Goal: Check status: Check status

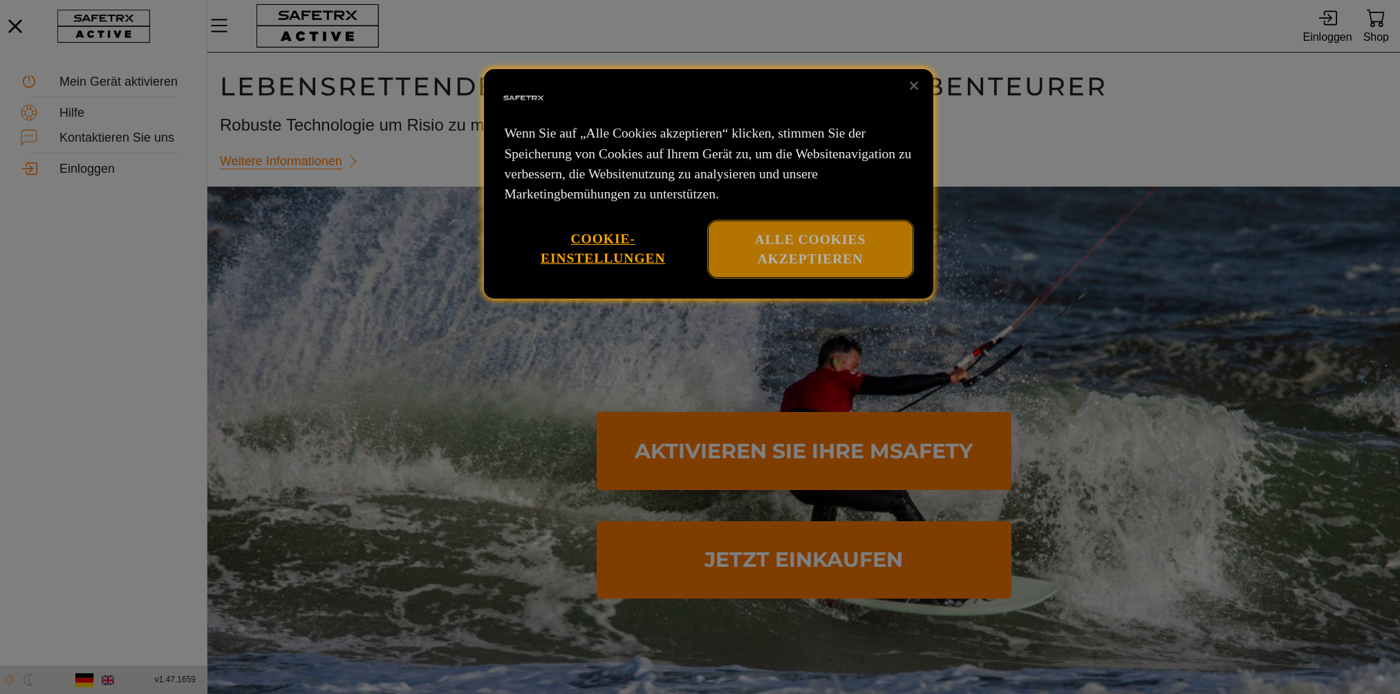
click at [825, 256] on button "Alle Cookies akzeptieren" at bounding box center [811, 249] width 204 height 56
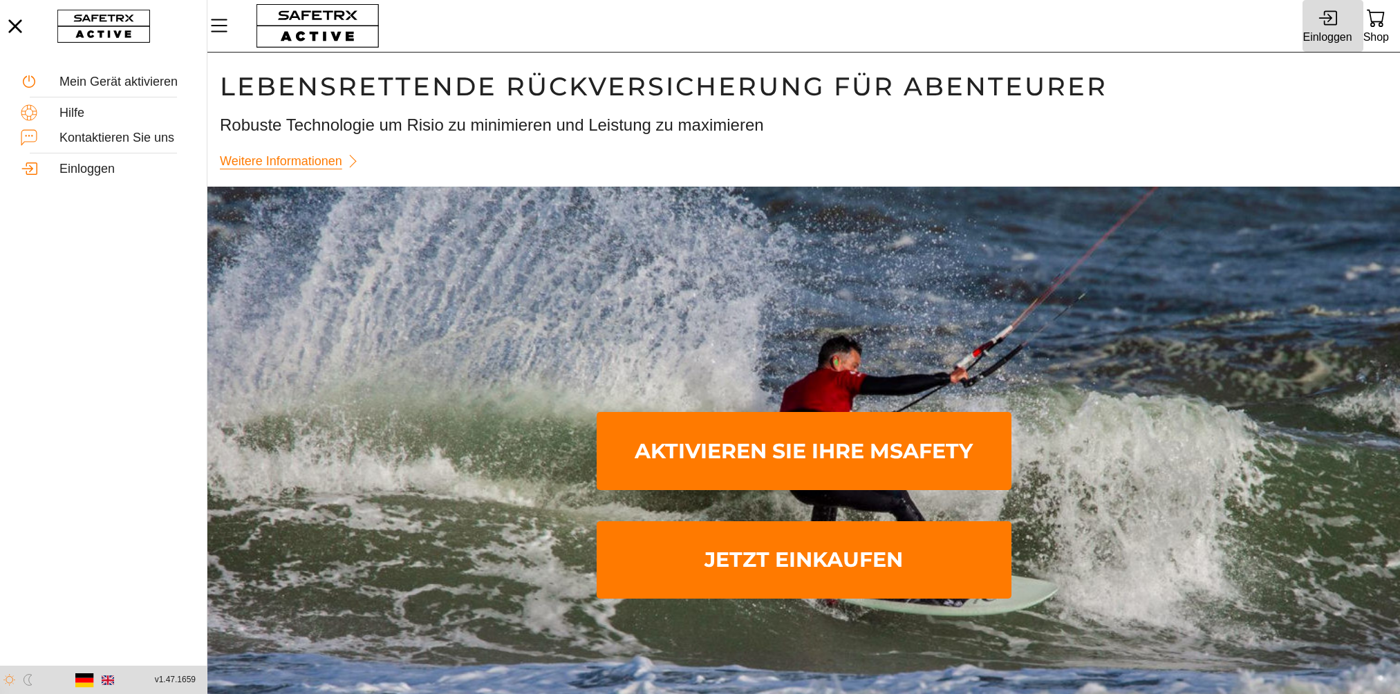
click at [1325, 28] on div "Einloggen" at bounding box center [1327, 37] width 49 height 19
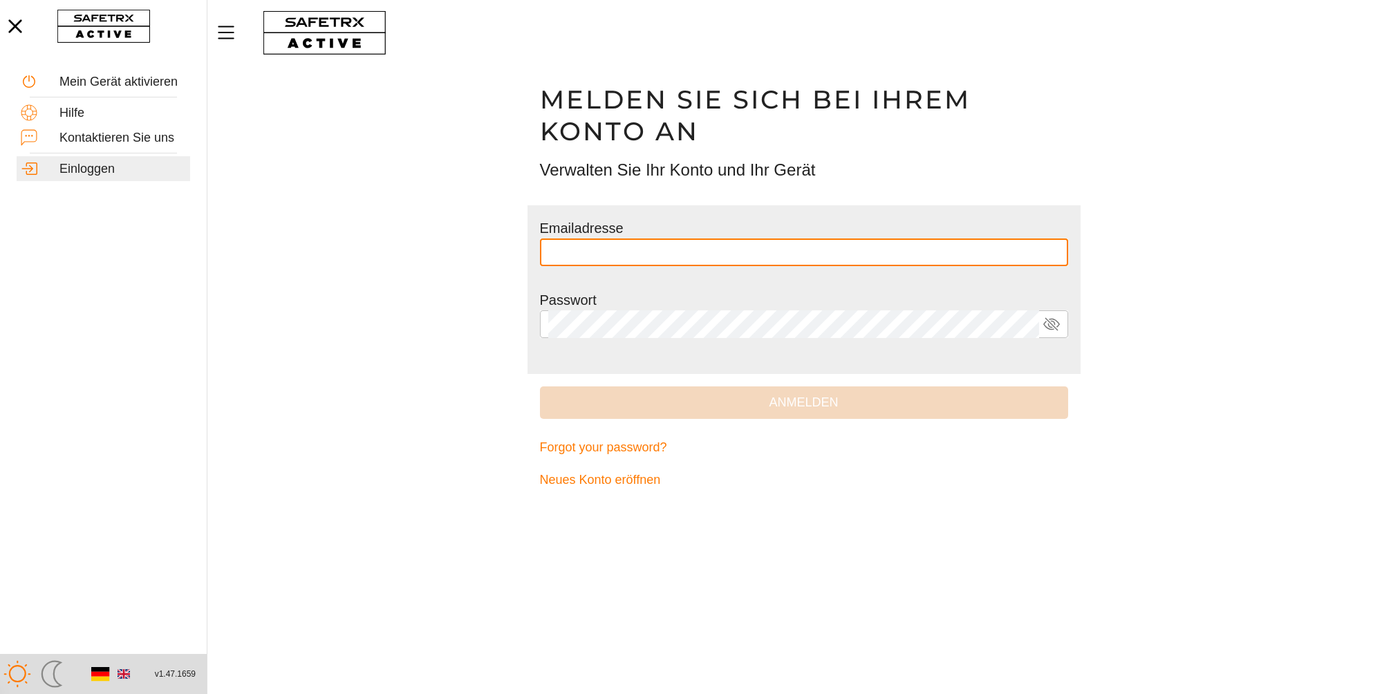
click at [588, 253] on input "text" at bounding box center [804, 253] width 512 height 28
type input "**********"
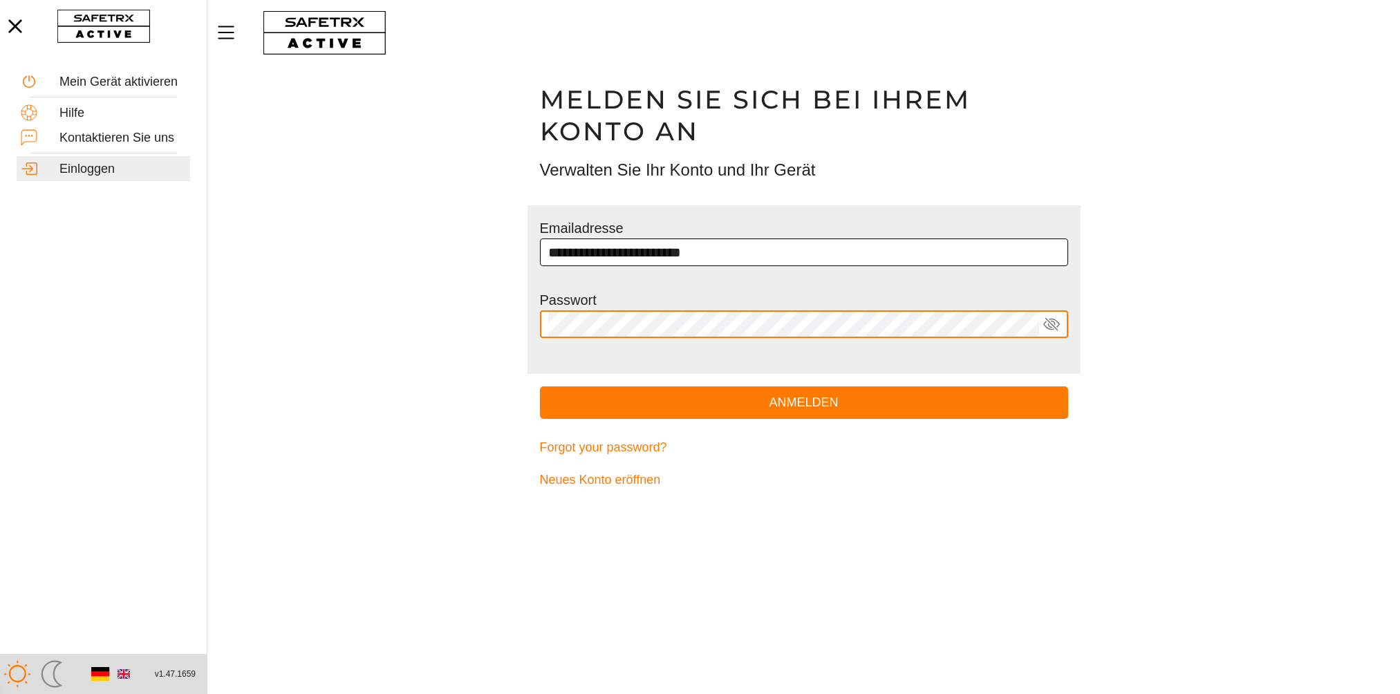
click at [540, 387] on button "Anmelden" at bounding box center [804, 403] width 528 height 32
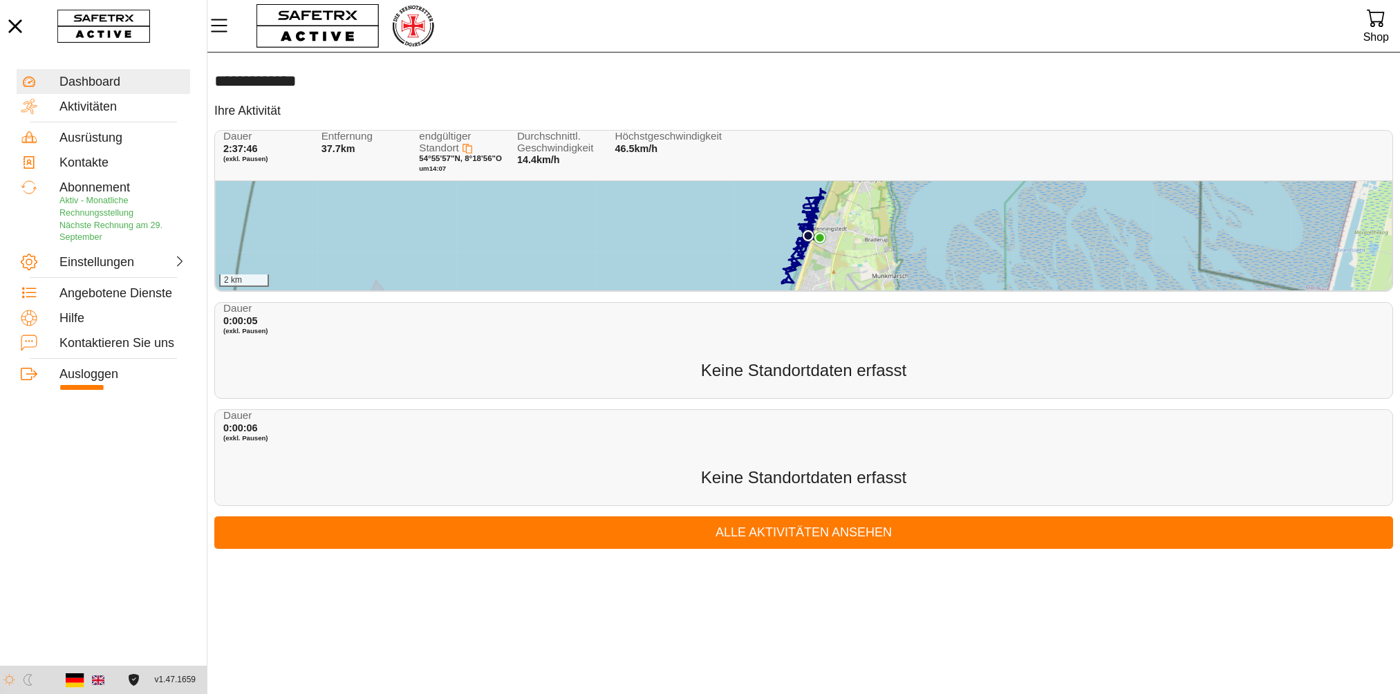
click at [548, 353] on div "[PERSON_NAME] 0:00:05 (exkl. Pausen) Keine Standortdaten erfasst" at bounding box center [803, 350] width 1179 height 97
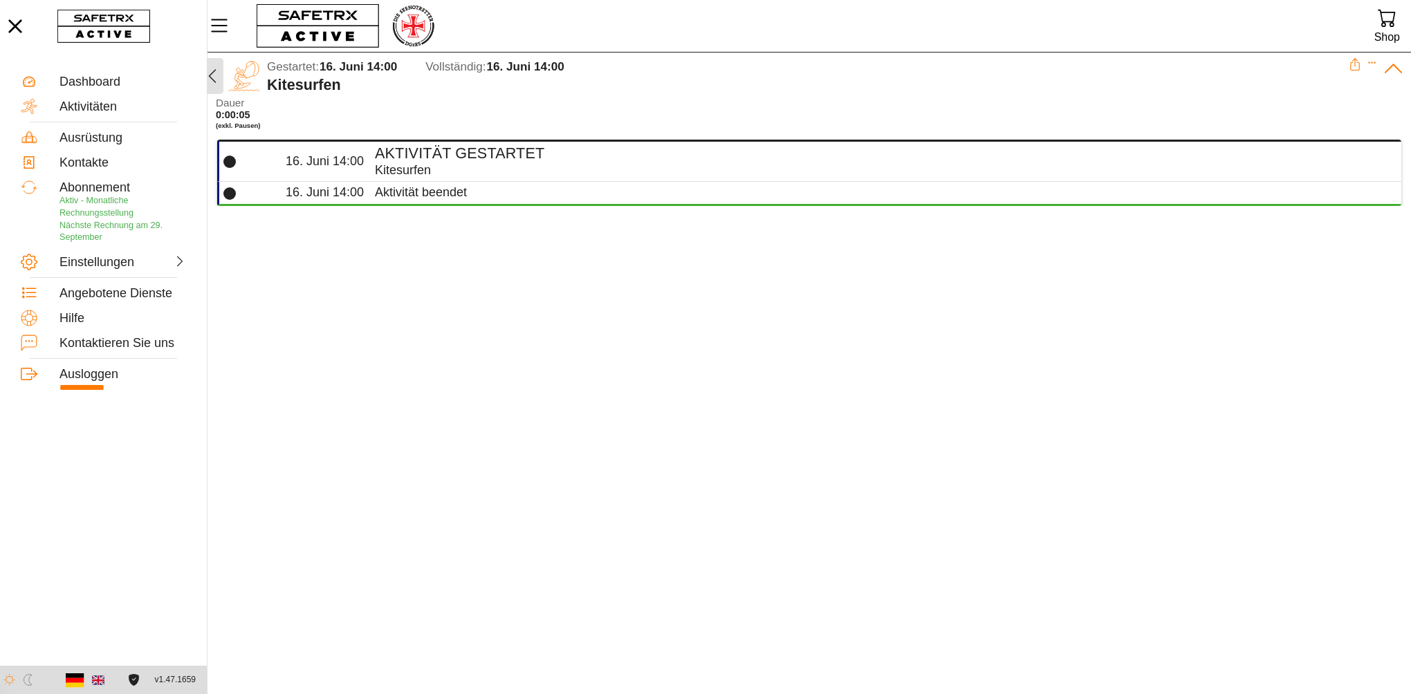
click at [214, 75] on icon "button" at bounding box center [212, 76] width 17 height 17
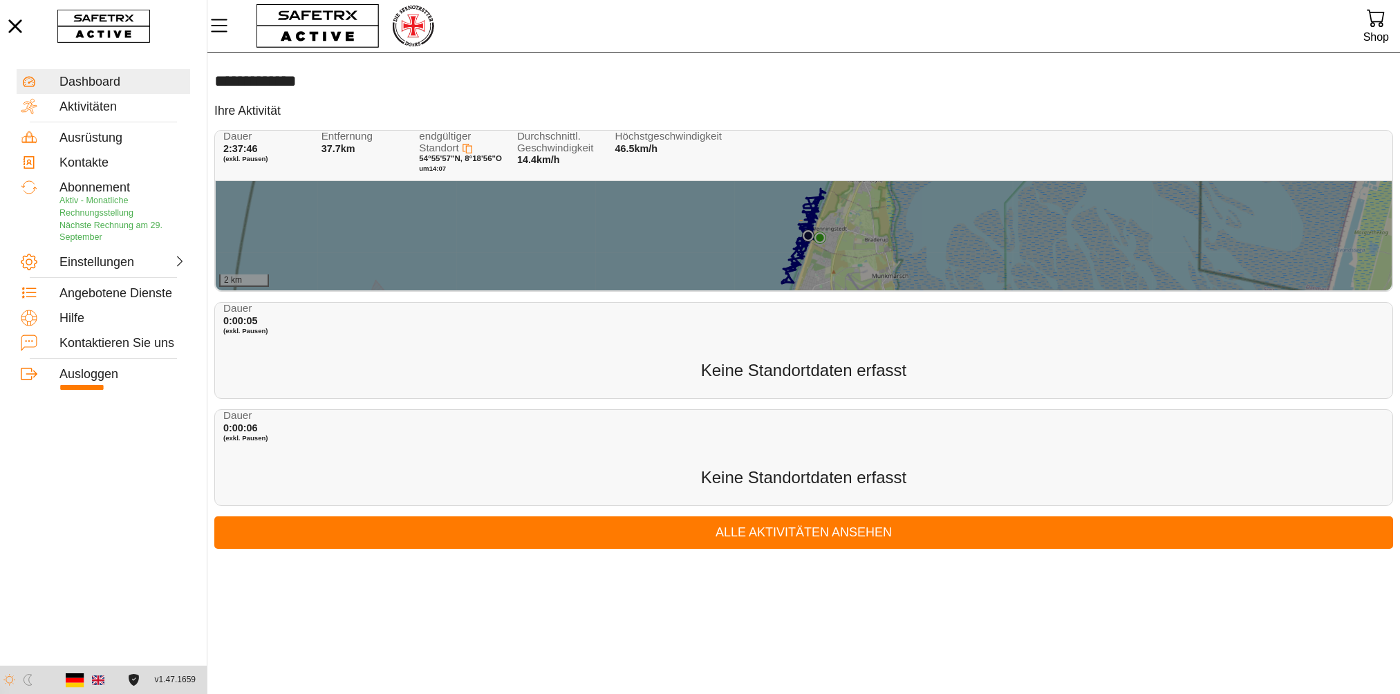
click at [694, 234] on div at bounding box center [804, 235] width 1176 height 109
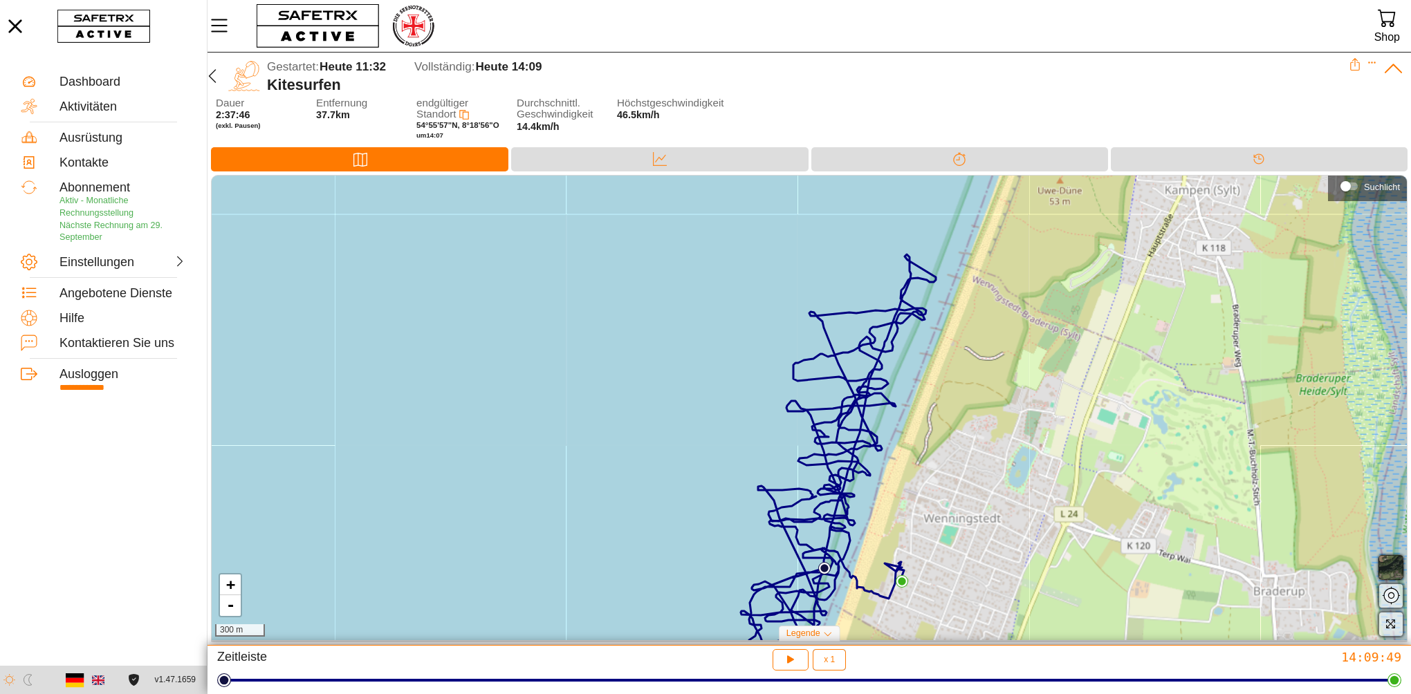
drag, startPoint x: 916, startPoint y: 332, endPoint x: 920, endPoint y: 406, distance: 74.1
click at [917, 407] on div "+ - 300 m" at bounding box center [809, 408] width 1195 height 465
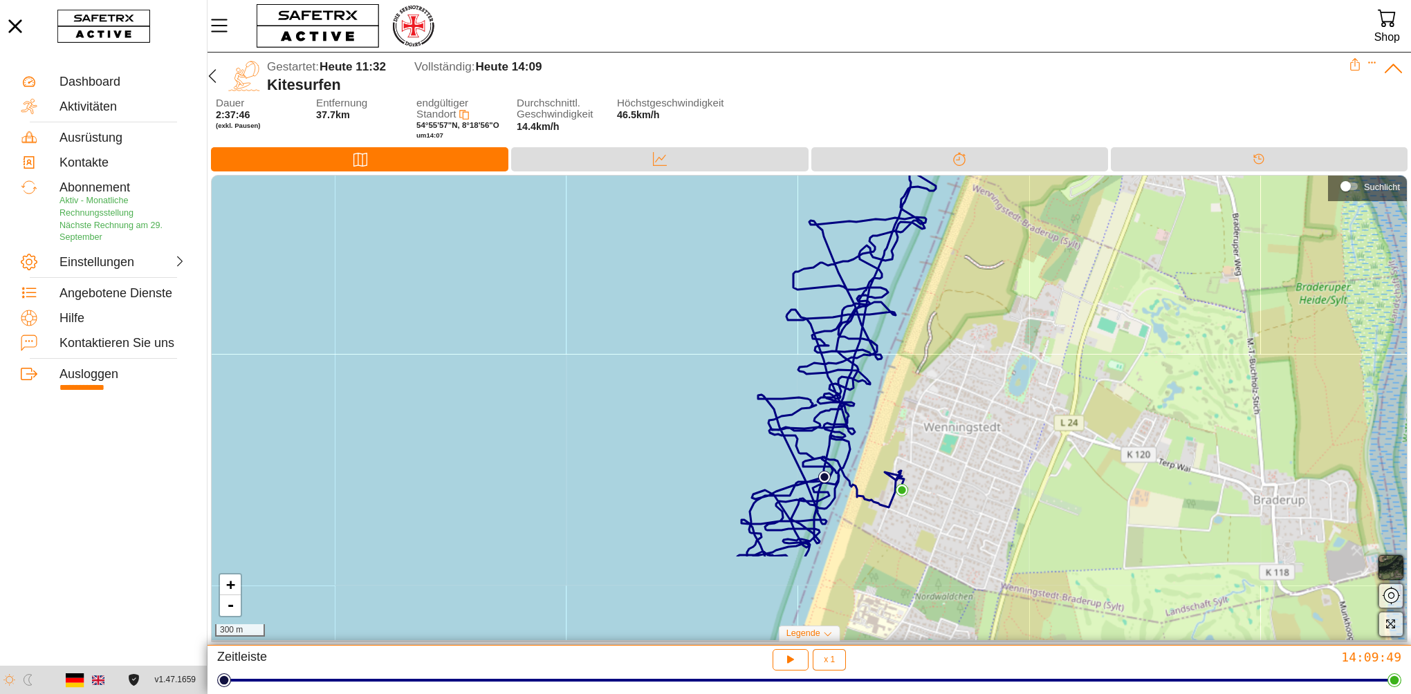
drag, startPoint x: 904, startPoint y: 523, endPoint x: 902, endPoint y: 393, distance: 130.0
click at [902, 393] on div "+ - 300 m" at bounding box center [809, 408] width 1195 height 465
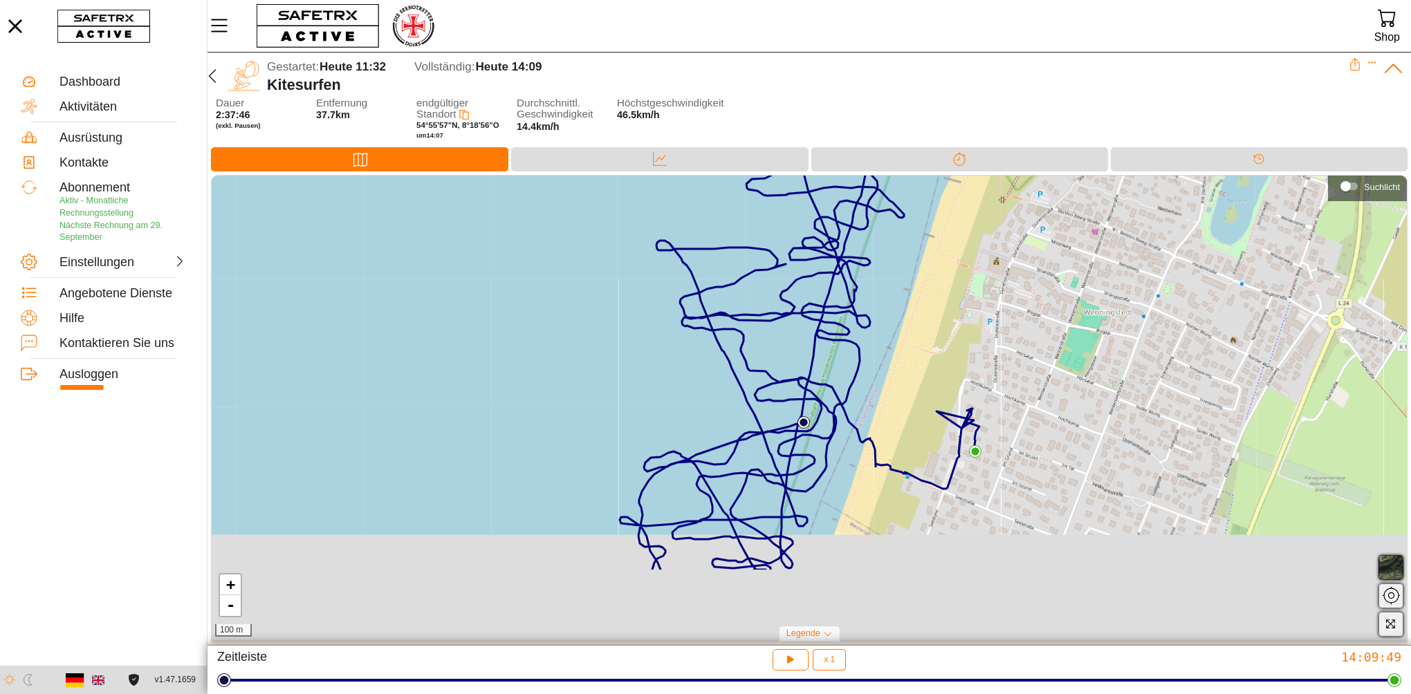
drag, startPoint x: 690, startPoint y: 489, endPoint x: 682, endPoint y: 344, distance: 144.8
click at [682, 344] on div "+ - 100 m" at bounding box center [809, 408] width 1195 height 465
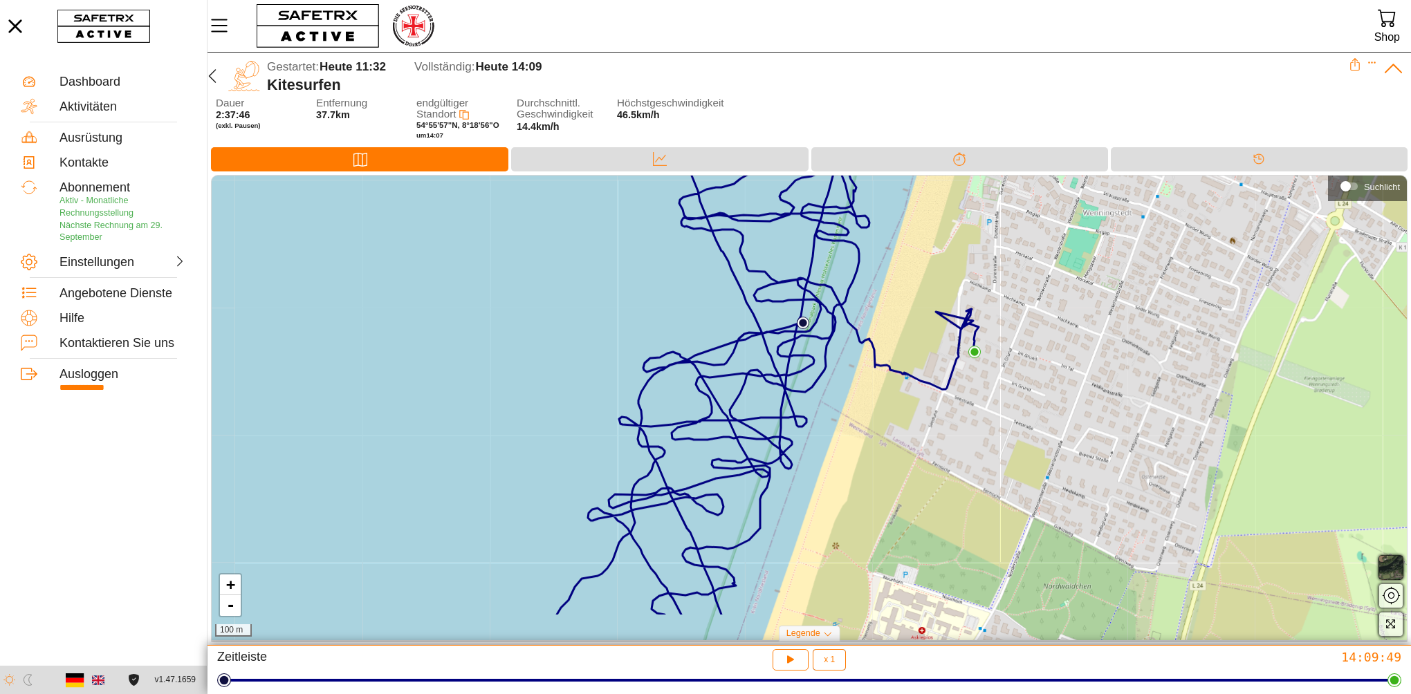
drag, startPoint x: 658, startPoint y: 311, endPoint x: 658, endPoint y: 279, distance: 32.5
click at [658, 279] on div "+ - 100 m" at bounding box center [809, 408] width 1195 height 465
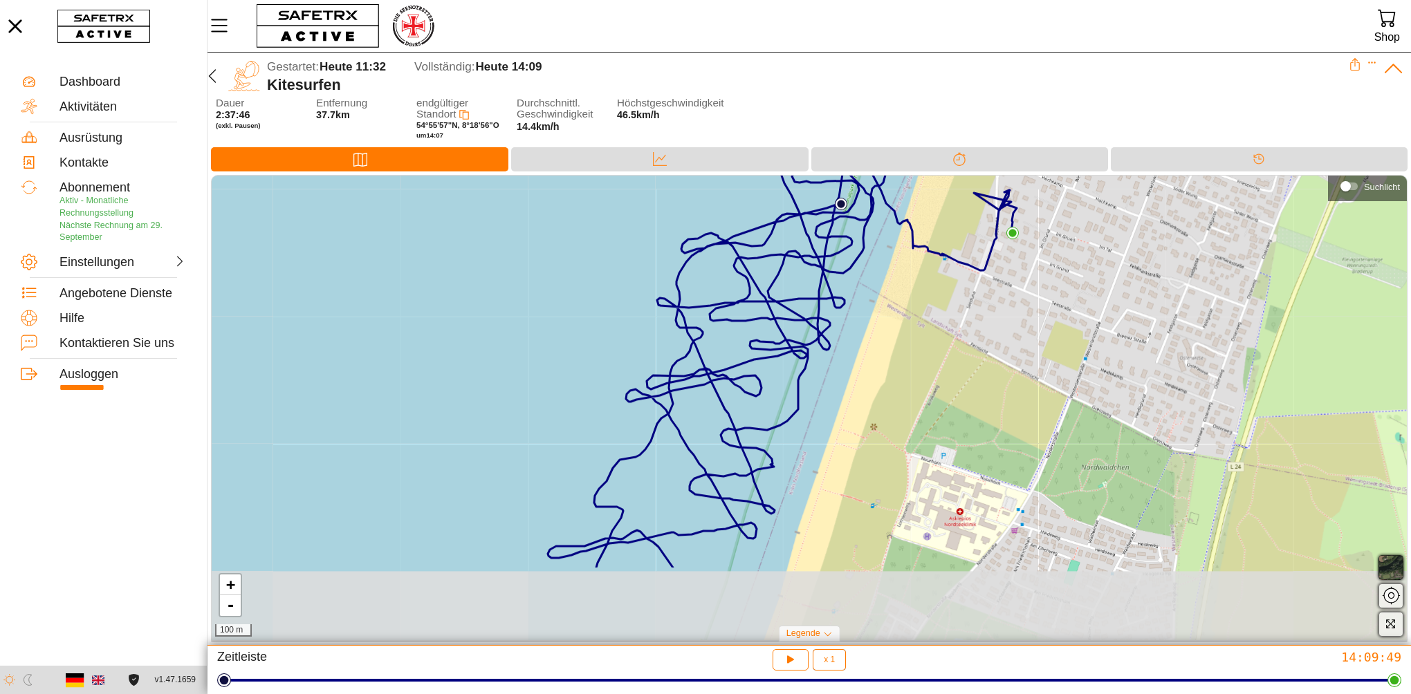
drag, startPoint x: 522, startPoint y: 404, endPoint x: 560, endPoint y: 285, distance: 124.9
click at [560, 285] on div "+ - 100 m" at bounding box center [809, 408] width 1195 height 465
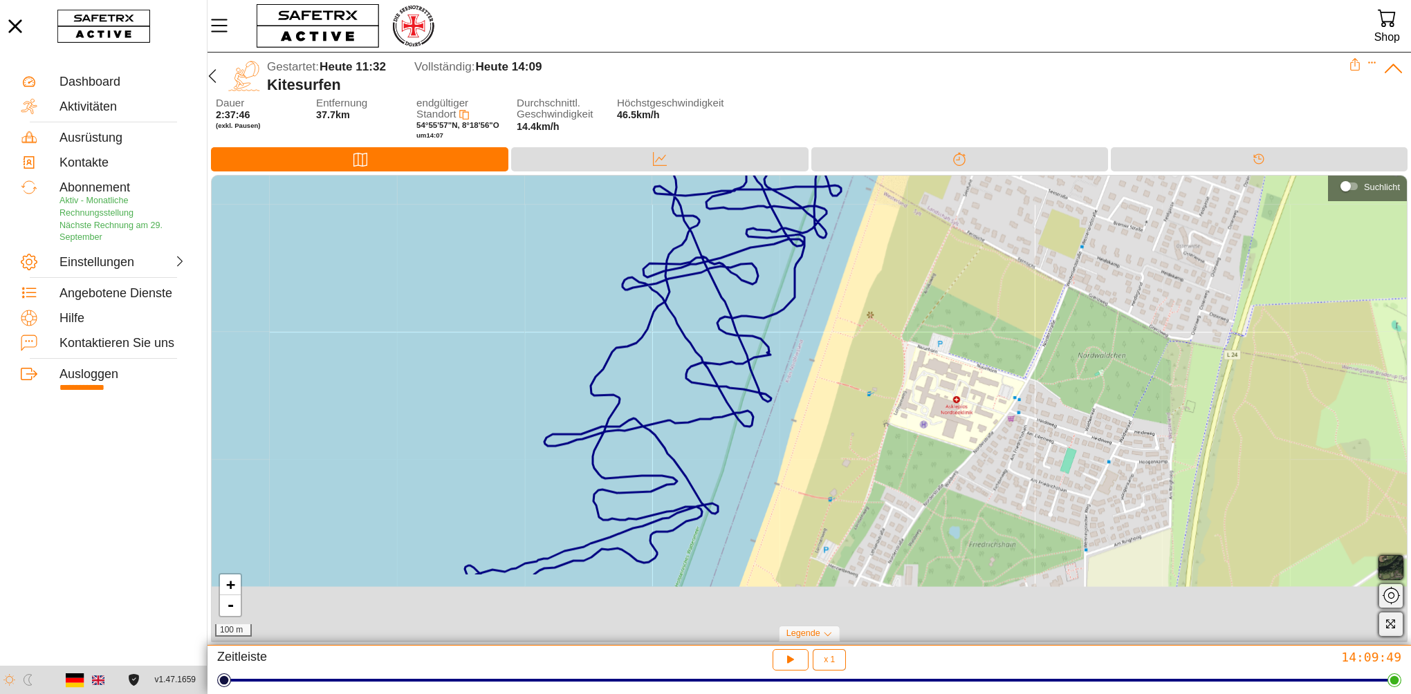
drag, startPoint x: 501, startPoint y: 433, endPoint x: 495, endPoint y: 309, distance: 123.9
click at [495, 309] on div "+ - 100 m" at bounding box center [809, 408] width 1195 height 465
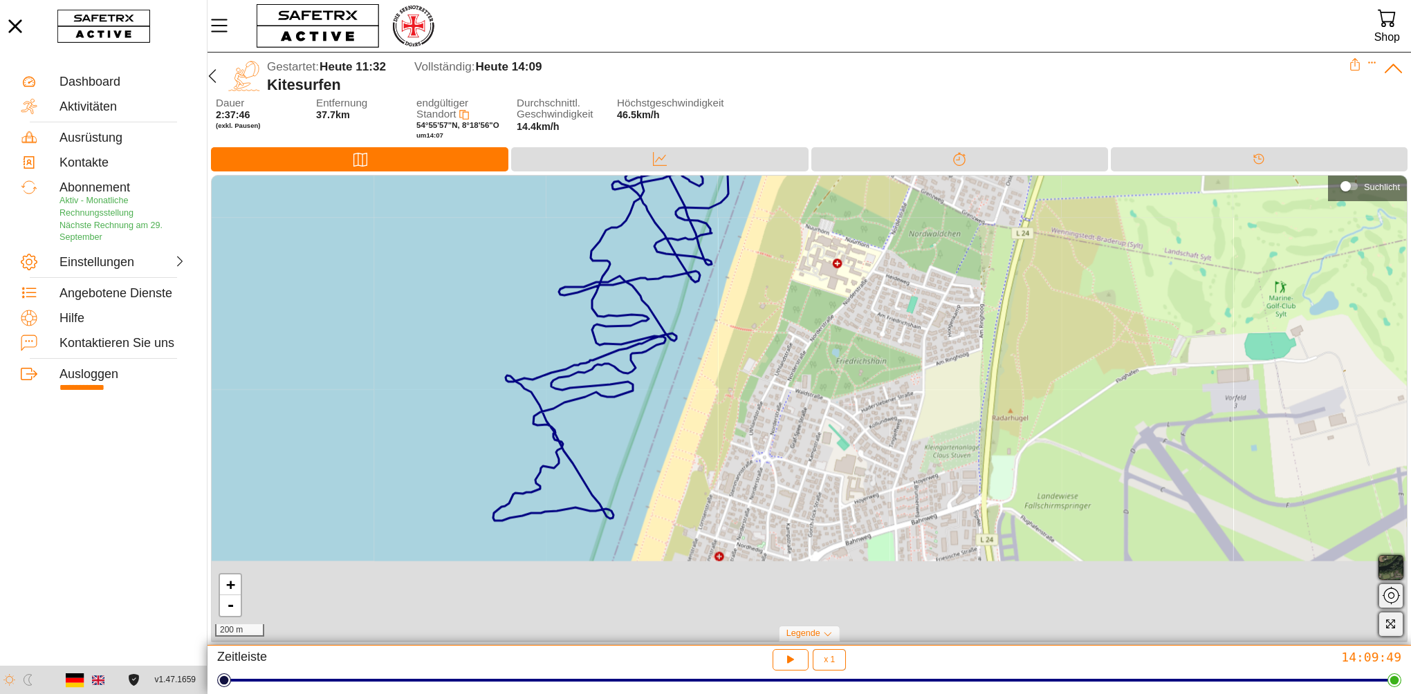
drag, startPoint x: 447, startPoint y: 363, endPoint x: 487, endPoint y: 258, distance: 112.5
click at [487, 258] on div "+ - 200 m" at bounding box center [809, 408] width 1195 height 465
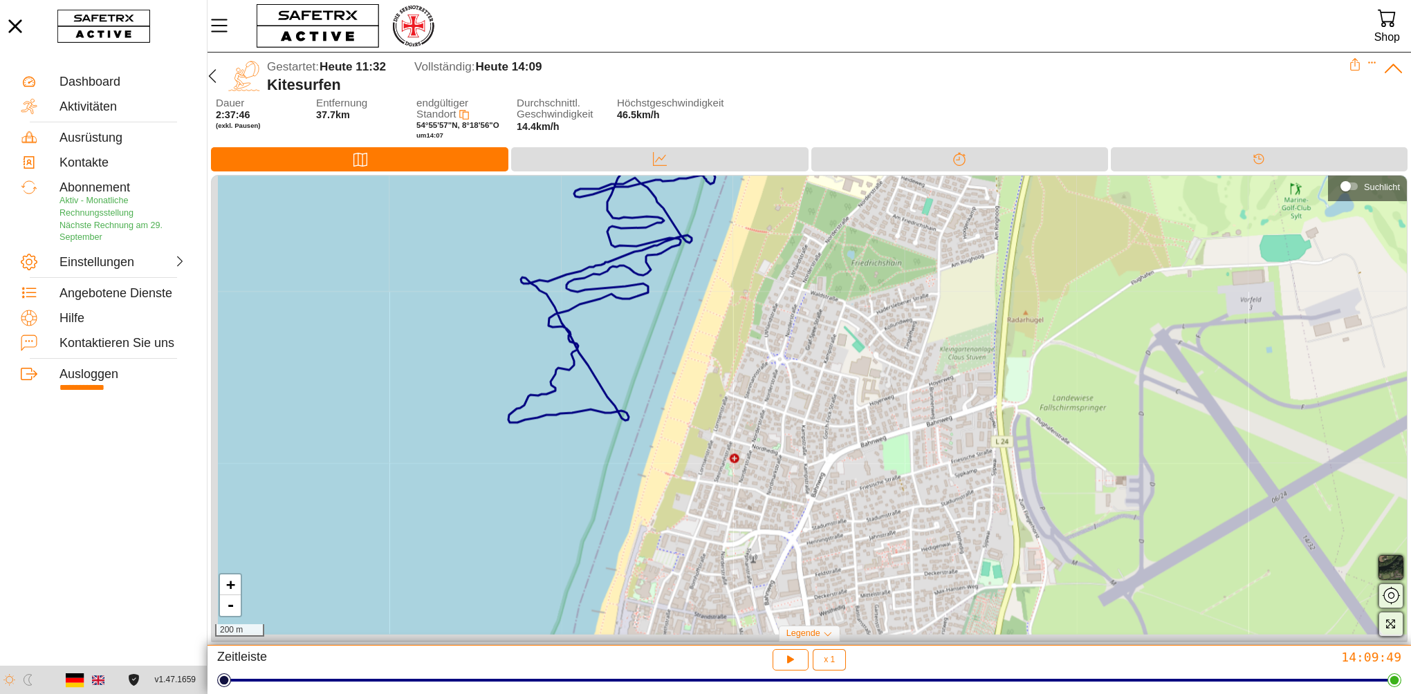
drag, startPoint x: 449, startPoint y: 415, endPoint x: 464, endPoint y: 317, distance: 99.3
click at [464, 317] on div "+ - 200 m" at bounding box center [809, 408] width 1195 height 465
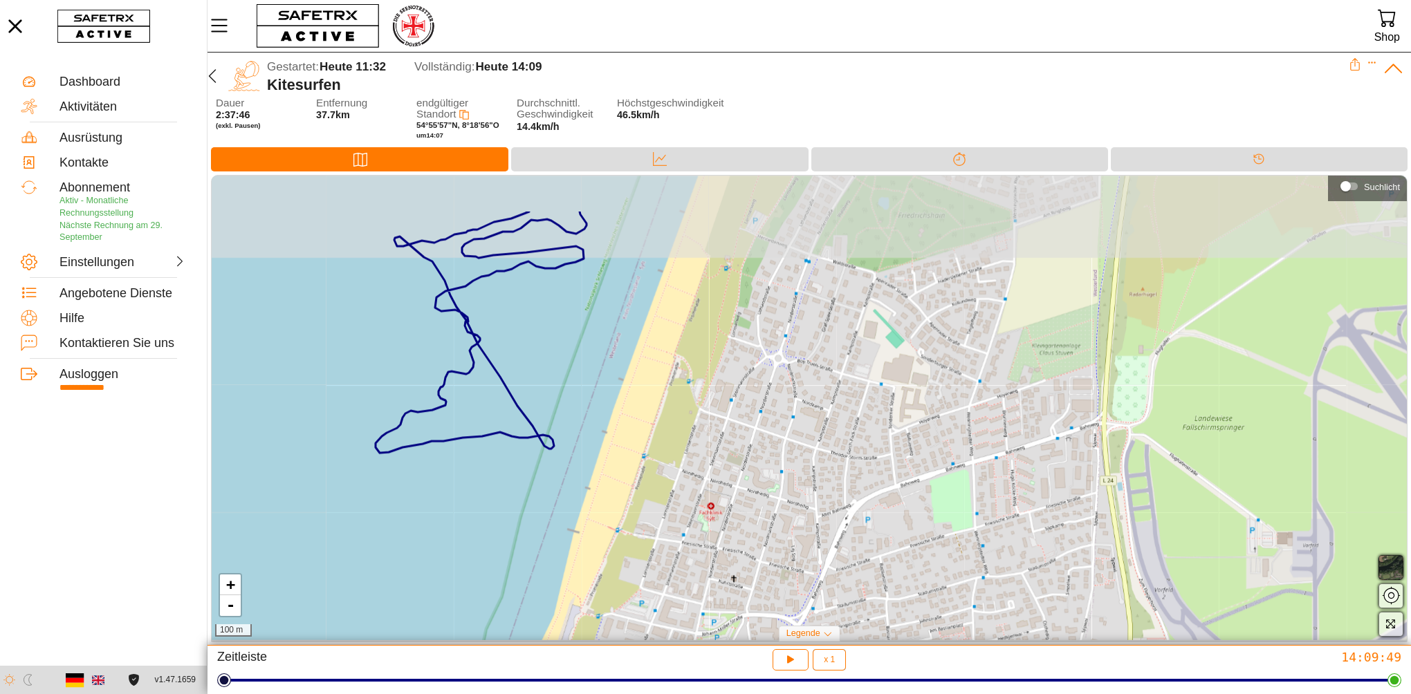
drag, startPoint x: 632, startPoint y: 411, endPoint x: 550, endPoint y: 543, distance: 155.0
click at [544, 554] on div "+ - 100 m" at bounding box center [809, 408] width 1195 height 465
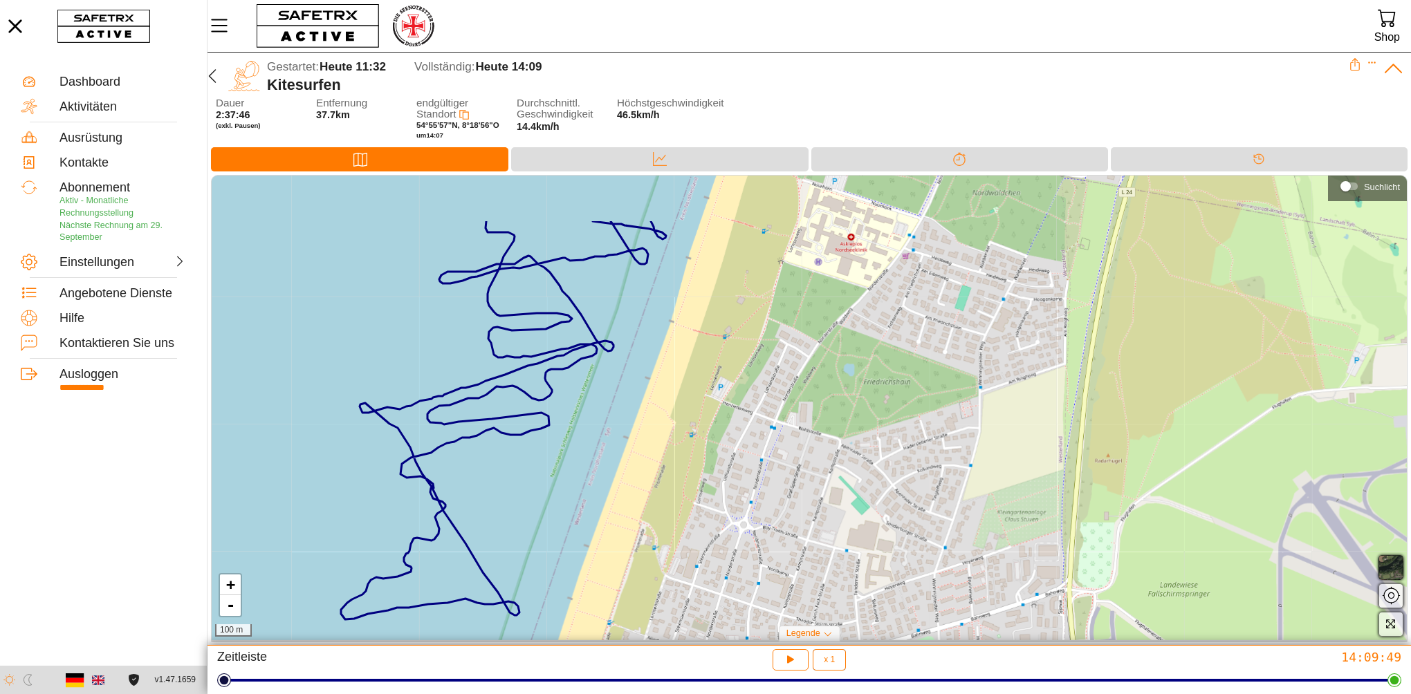
drag, startPoint x: 555, startPoint y: 443, endPoint x: 561, endPoint y: 537, distance: 94.9
click at [561, 537] on div "+ - 100 m" at bounding box center [809, 408] width 1195 height 465
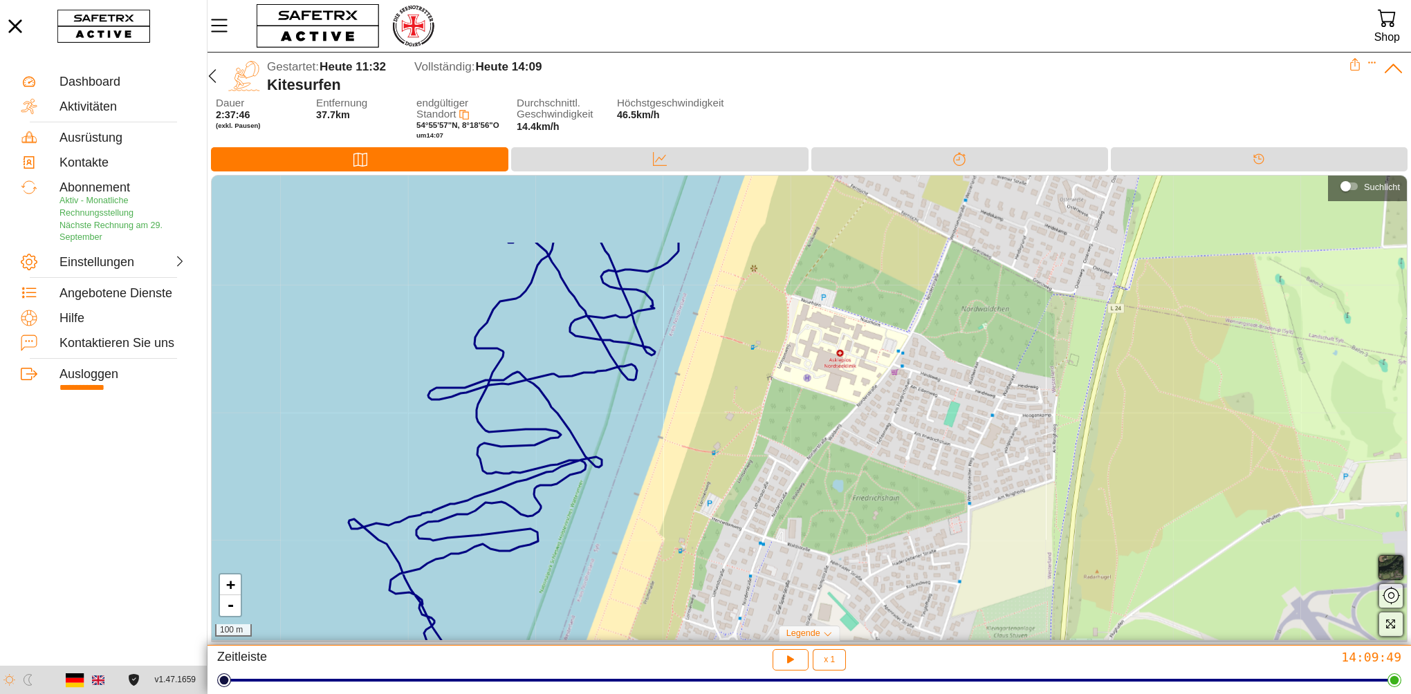
drag, startPoint x: 579, startPoint y: 459, endPoint x: 567, endPoint y: 573, distance: 114.1
click at [567, 573] on div "+ - 100 m" at bounding box center [809, 408] width 1195 height 465
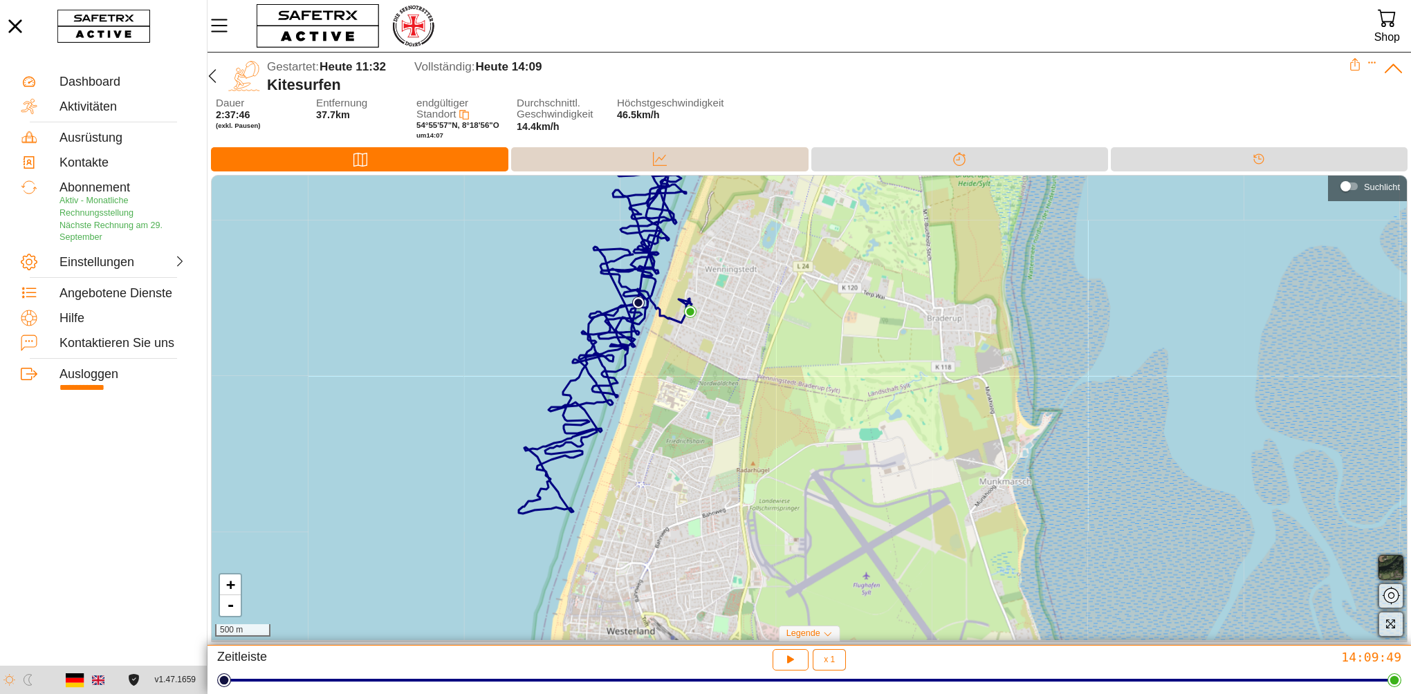
click at [659, 153] on icon at bounding box center [660, 159] width 14 height 14
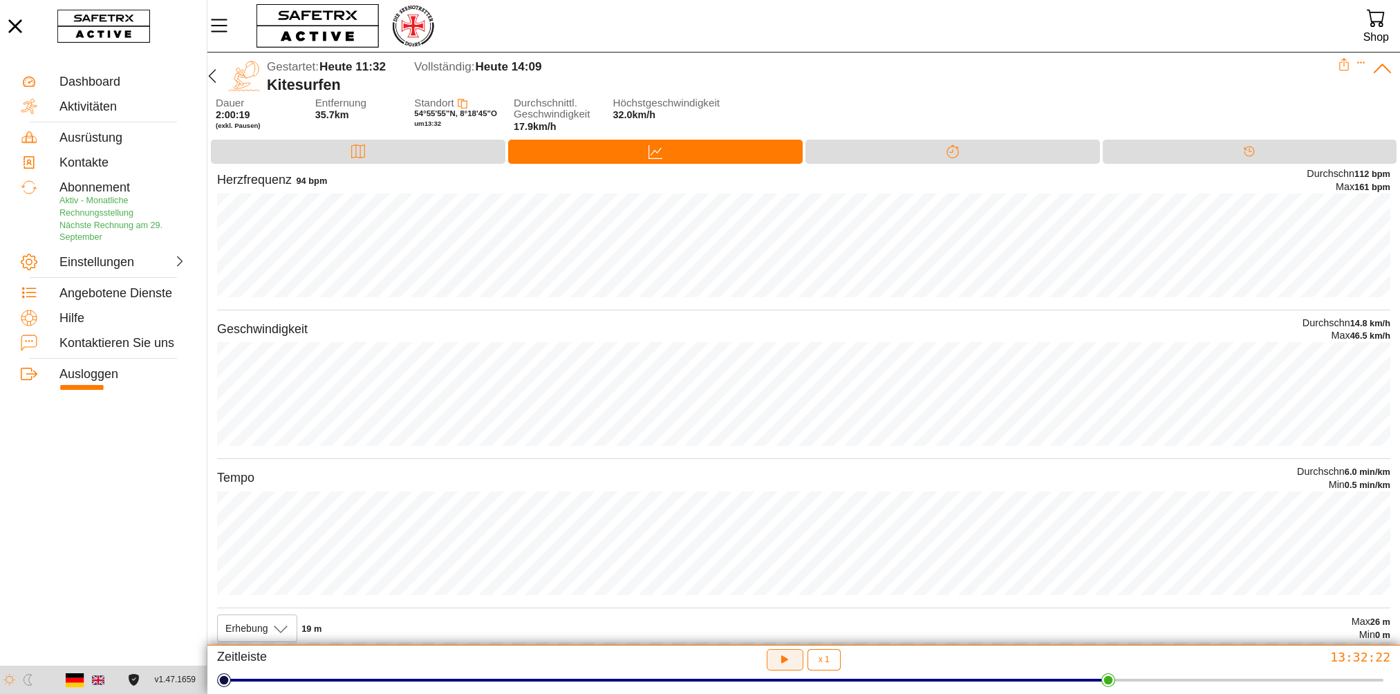
click at [794, 663] on button "button" at bounding box center [785, 659] width 37 height 21
click at [826, 659] on span "x 1" at bounding box center [824, 660] width 11 height 8
click at [828, 539] on div "x 2" at bounding box center [831, 533] width 24 height 15
type input "2"
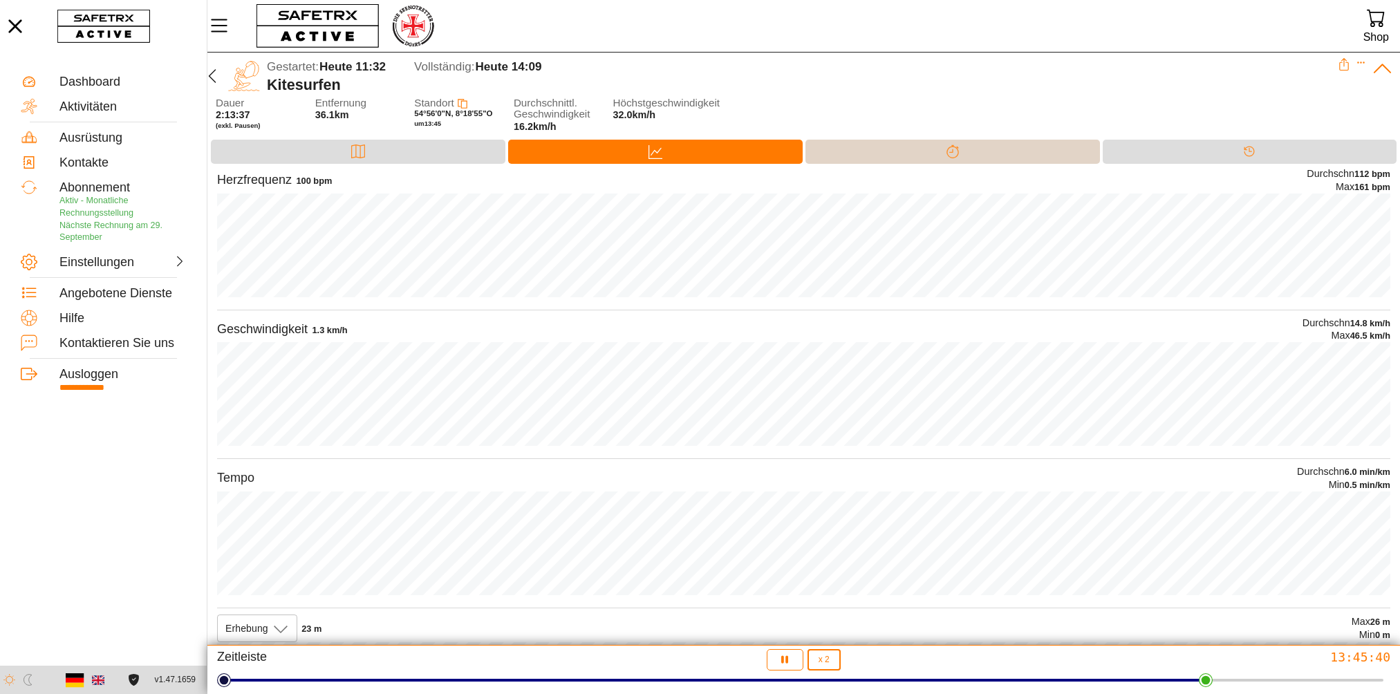
click at [953, 147] on icon at bounding box center [953, 151] width 12 height 13
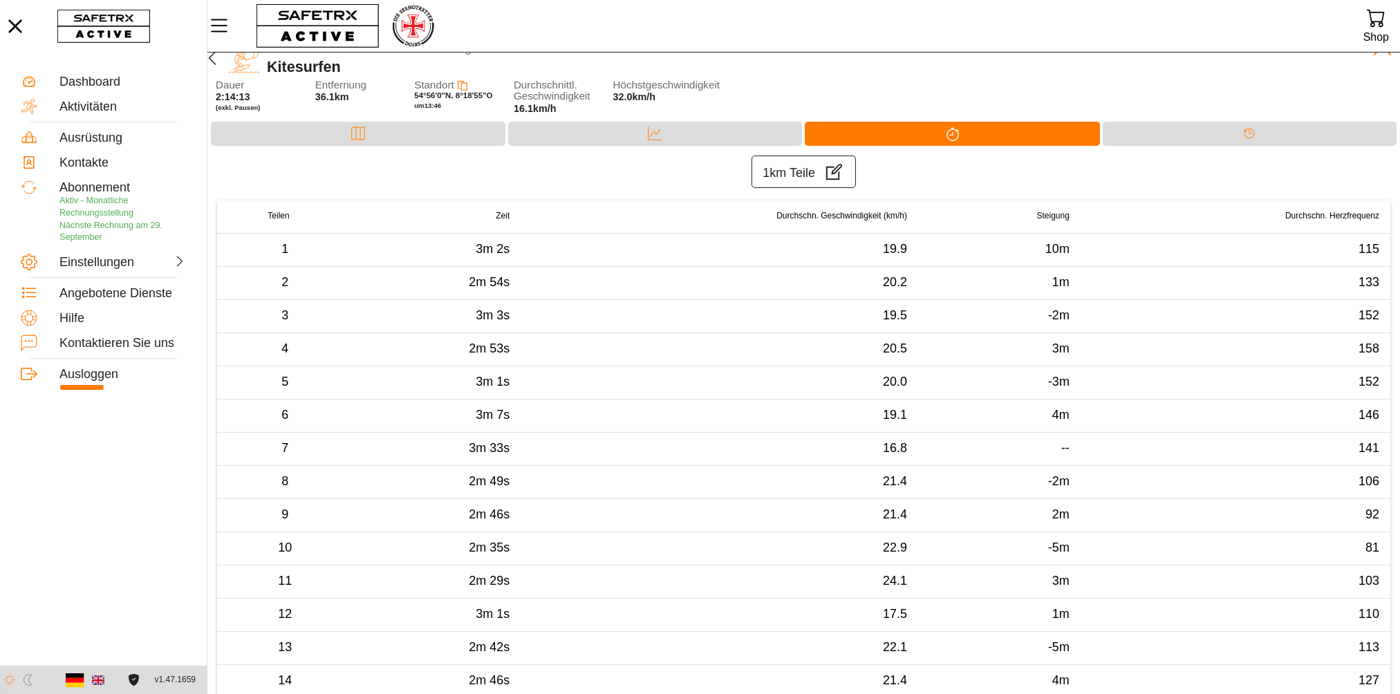
scroll to position [0, 0]
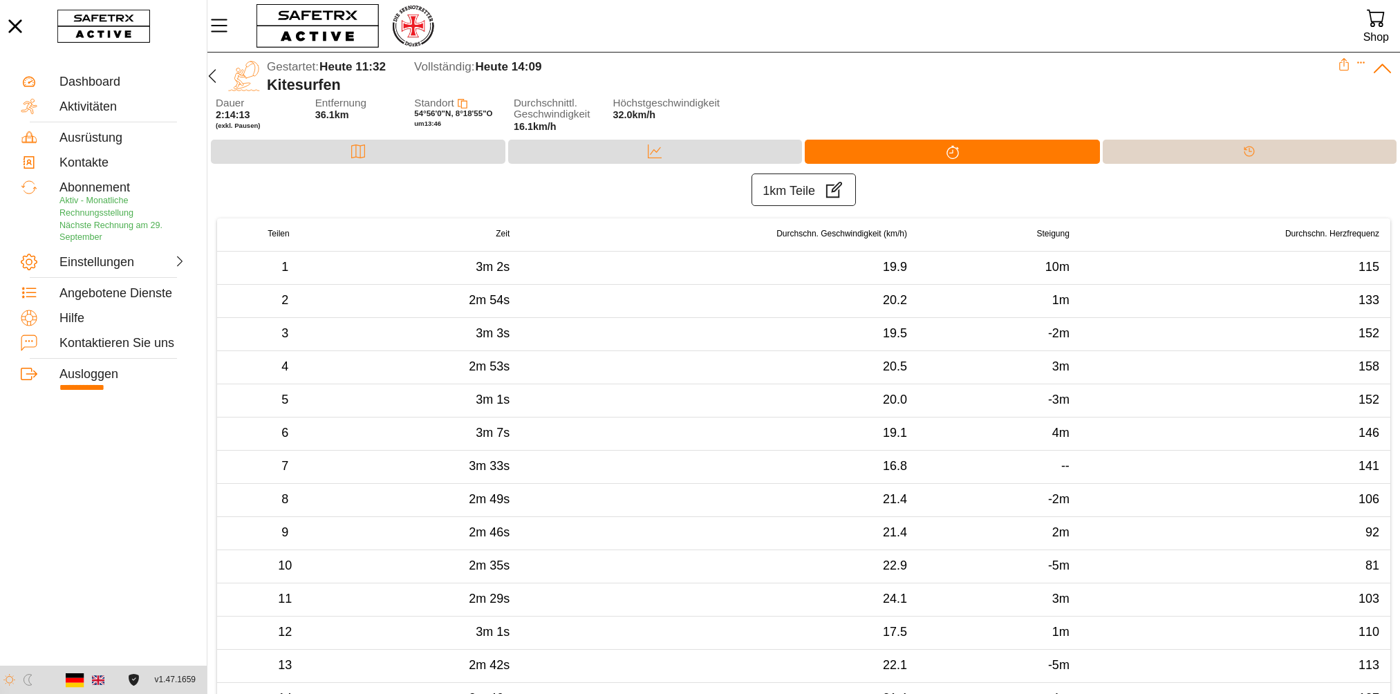
click at [1224, 148] on div "Timeline" at bounding box center [1250, 152] width 295 height 24
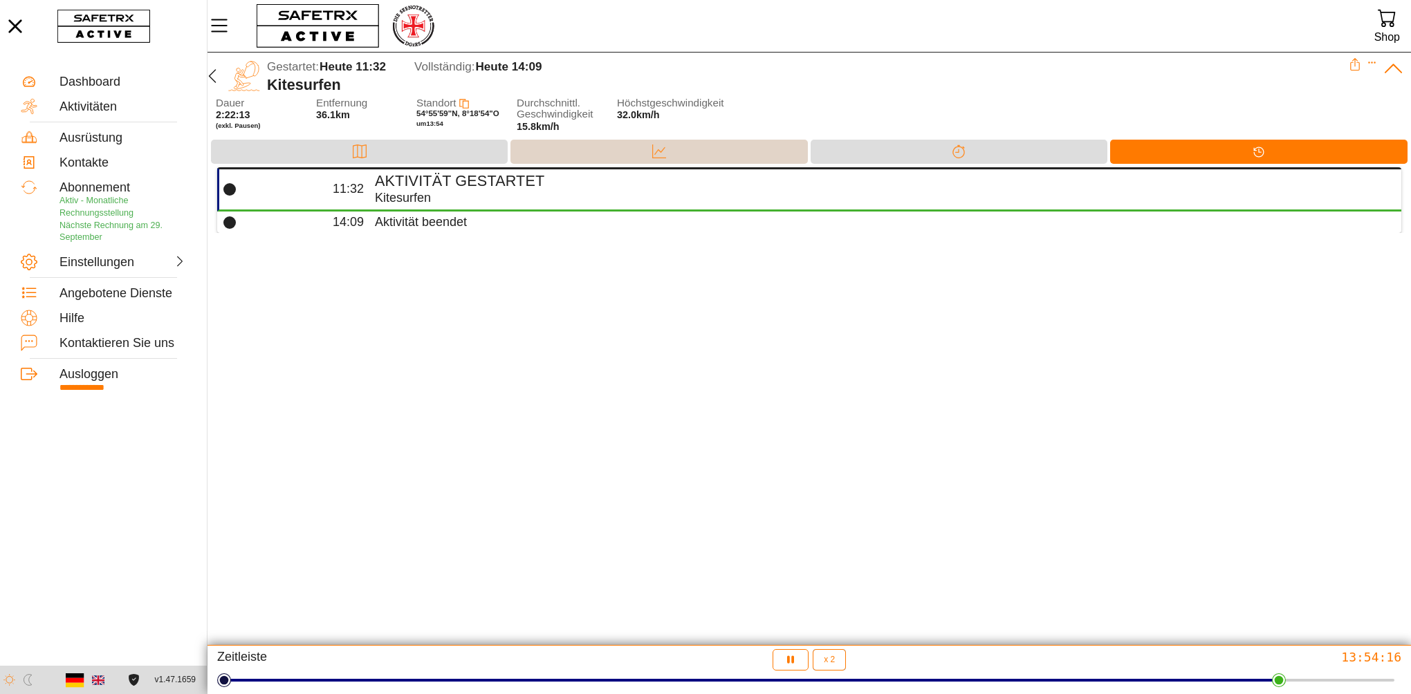
click at [654, 154] on icon at bounding box center [659, 152] width 14 height 14
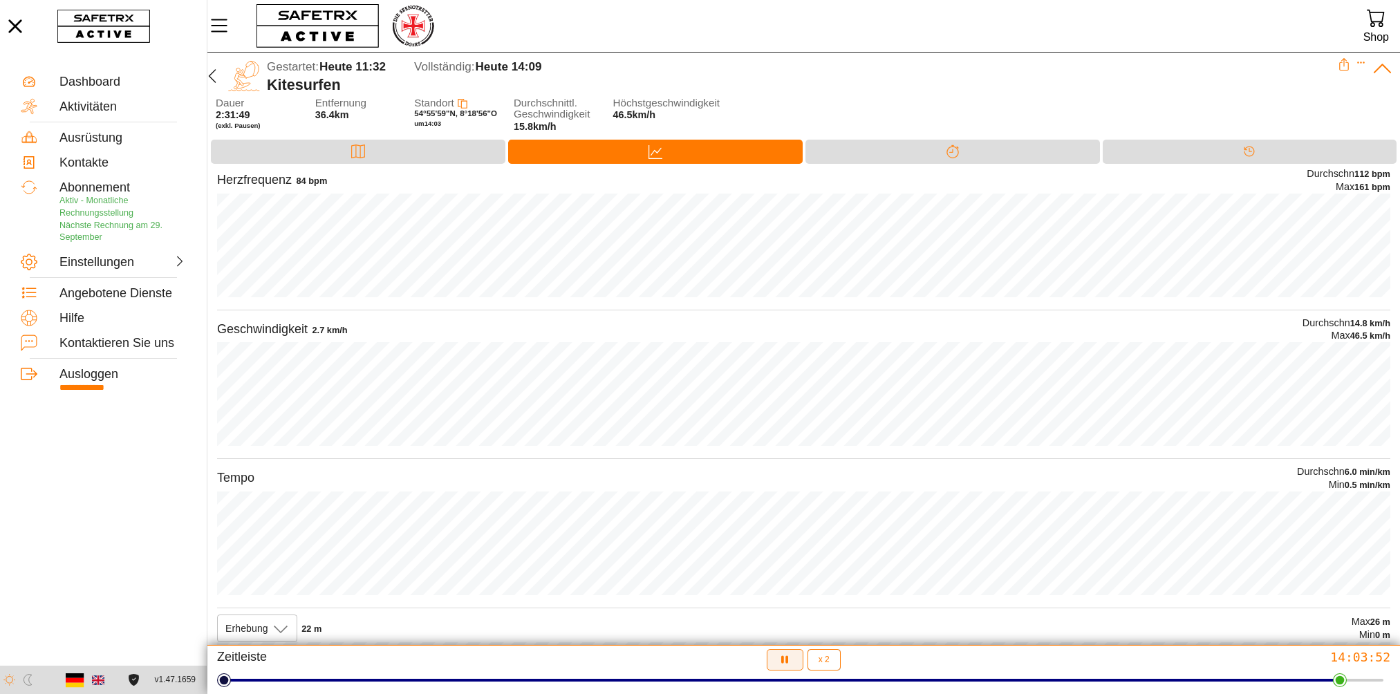
click at [783, 662] on icon "button" at bounding box center [784, 660] width 7 height 8
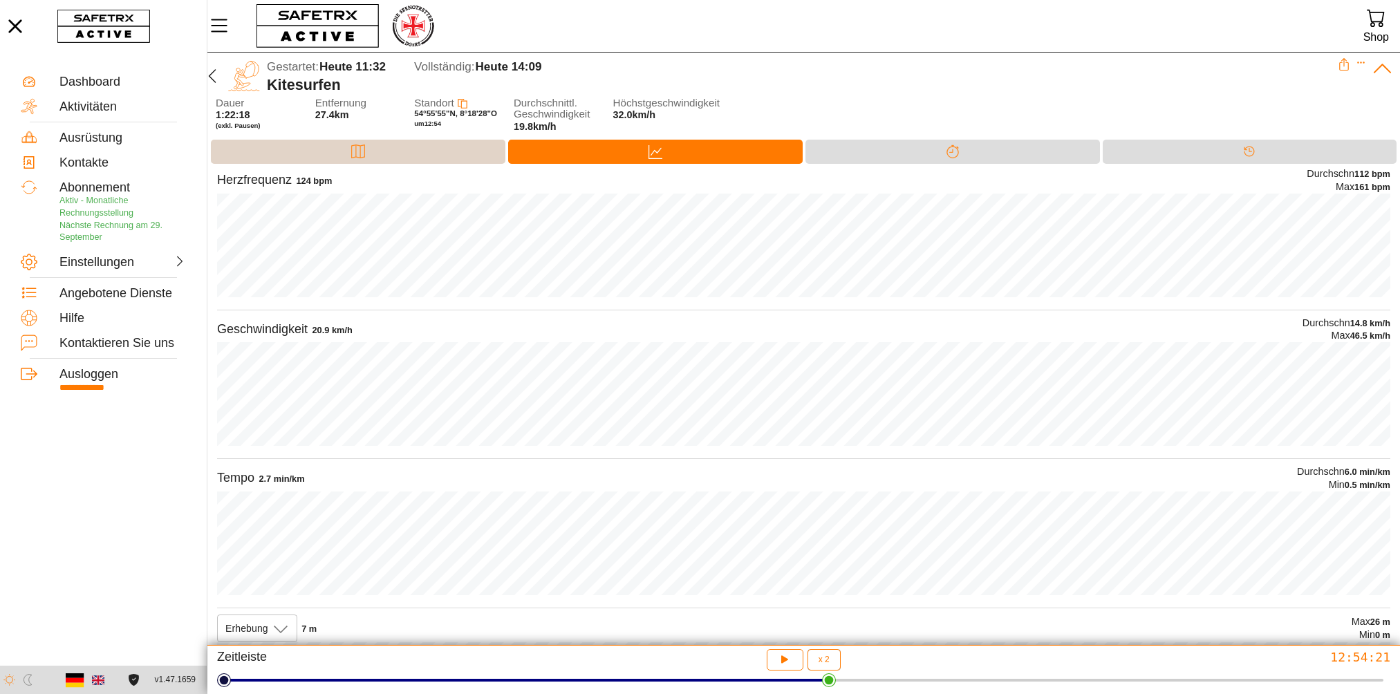
click at [358, 150] on icon at bounding box center [358, 152] width 14 height 14
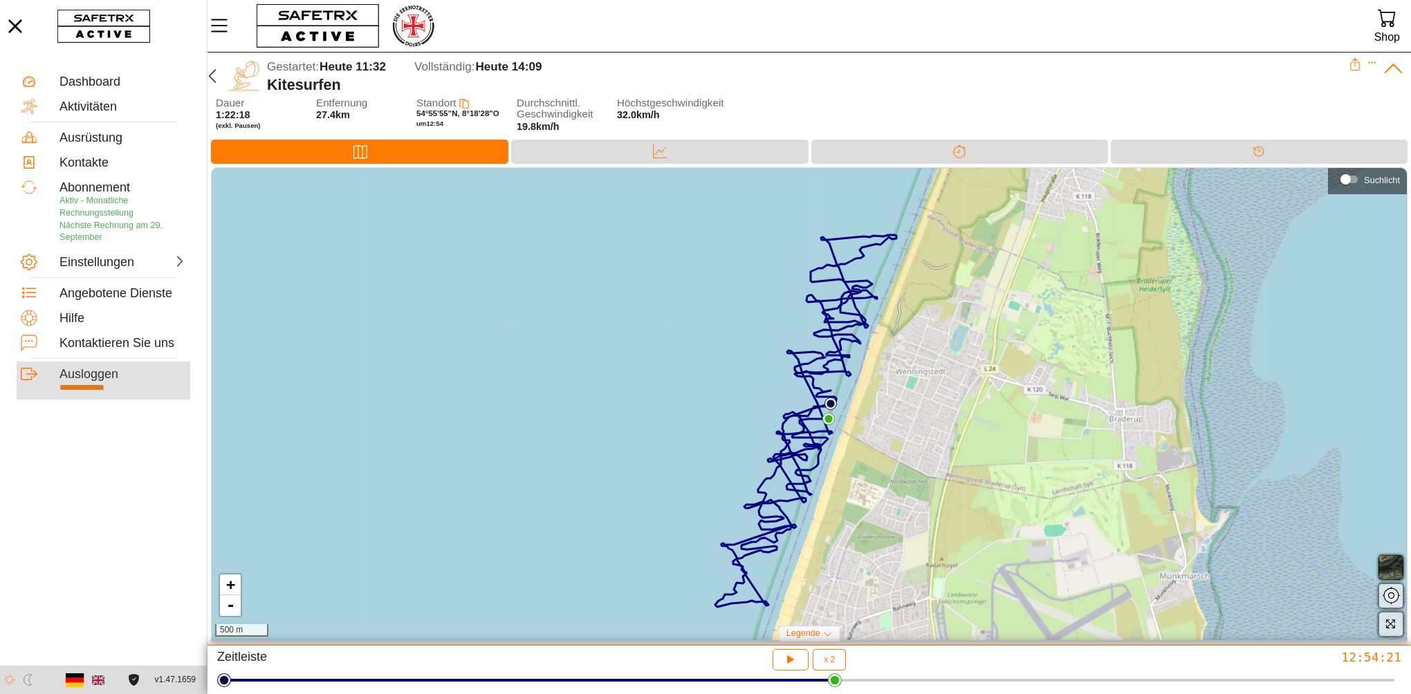
click at [85, 379] on div "Ausloggen" at bounding box center [122, 374] width 127 height 15
